Goal: Use online tool/utility: Use online tool/utility

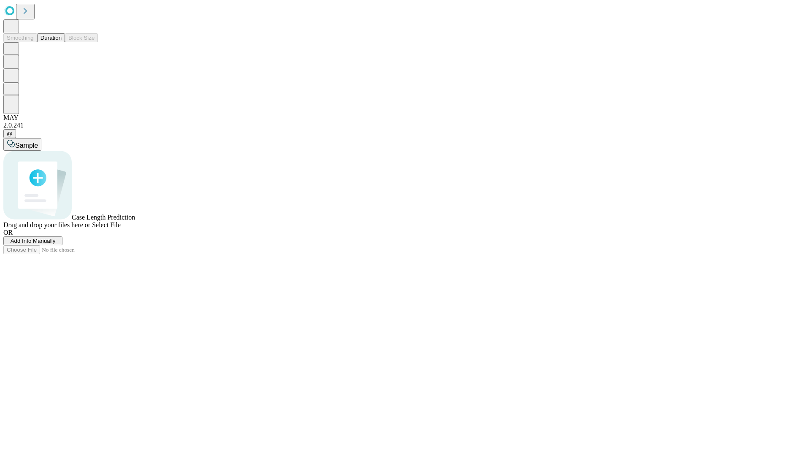
click at [62, 42] on button "Duration" at bounding box center [51, 37] width 28 height 9
click at [38, 142] on span "Sample" at bounding box center [26, 145] width 23 height 7
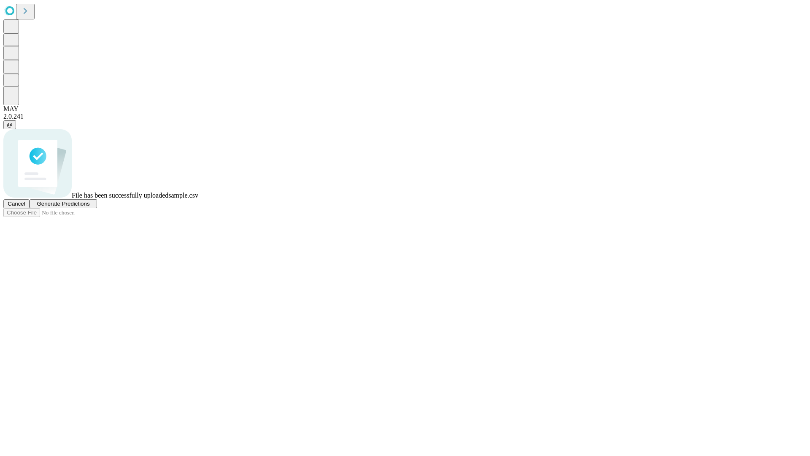
click at [89, 207] on span "Generate Predictions" at bounding box center [63, 203] width 53 height 6
